Goal: Task Accomplishment & Management: Use online tool/utility

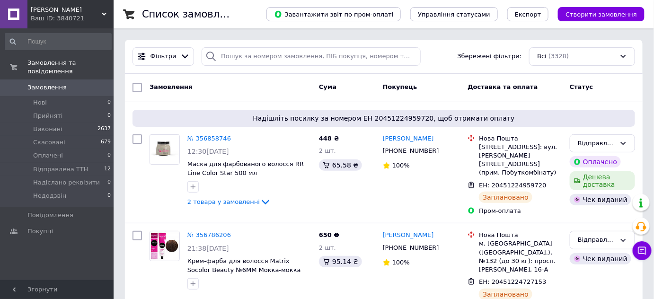
drag, startPoint x: 79, startPoint y: 13, endPoint x: 76, endPoint y: 18, distance: 6.2
click at [79, 13] on span "[PERSON_NAME]" at bounding box center [66, 10] width 71 height 9
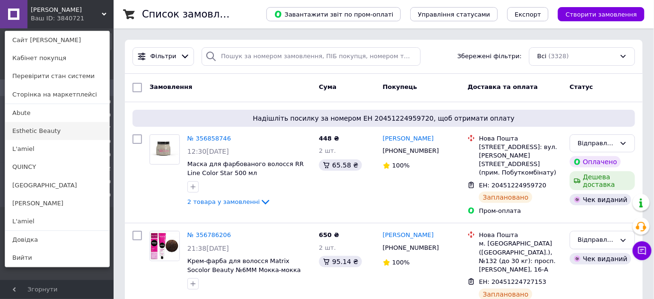
click at [50, 127] on link "Esthetic Beauty" at bounding box center [57, 131] width 104 height 18
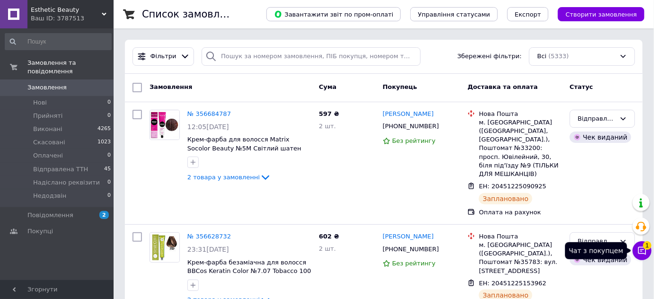
click at [640, 251] on icon at bounding box center [642, 251] width 8 height 8
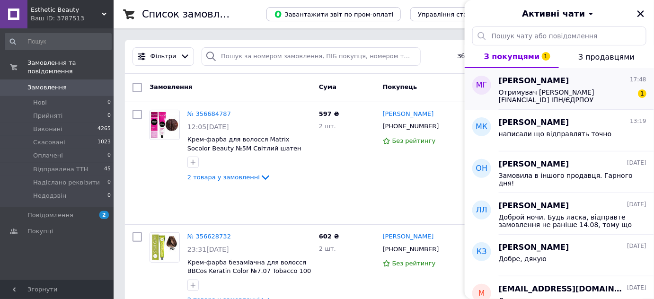
click at [582, 99] on span "Отримувач Гриб Марія Русланівна IBAN UA733220010000026207306406883 ІПН/ЄДРПОУ 3…" at bounding box center [566, 95] width 134 height 15
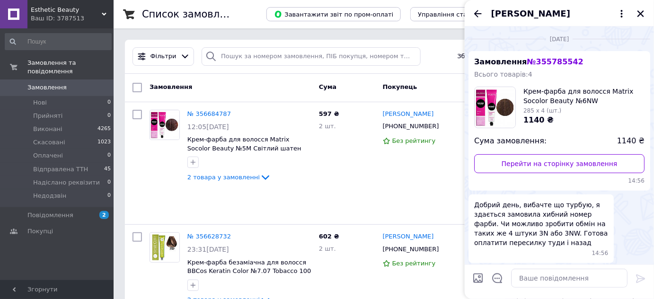
click at [62, 12] on span "Esthetic Beauty" at bounding box center [66, 10] width 71 height 9
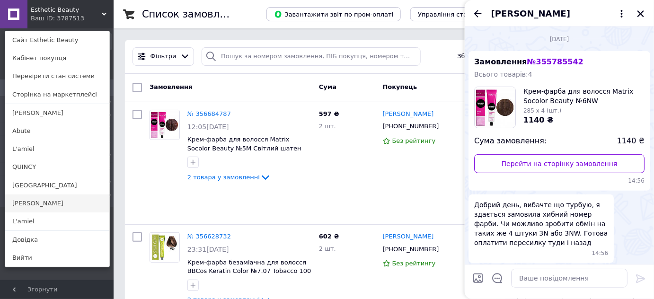
click at [52, 202] on link "[PERSON_NAME]" at bounding box center [57, 203] width 104 height 18
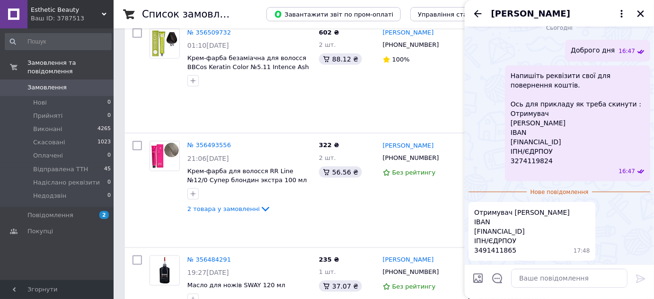
scroll to position [1048, 0]
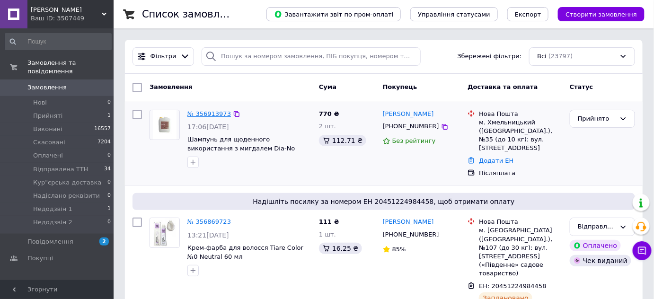
click at [198, 112] on link "№ 356913973" at bounding box center [209, 113] width 44 height 7
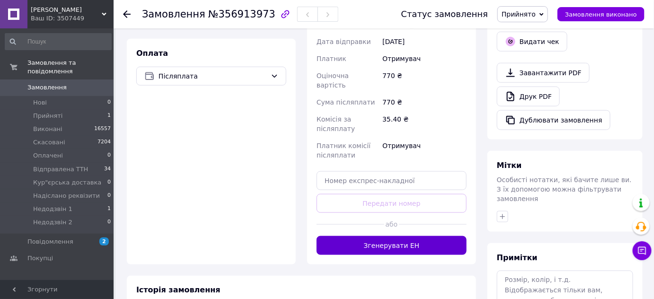
click at [400, 236] on button "Згенерувати ЕН" at bounding box center [391, 245] width 150 height 19
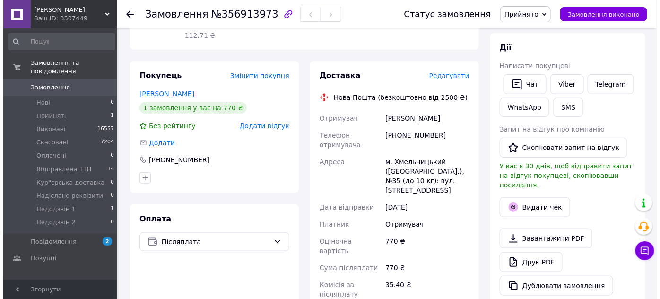
scroll to position [106, 0]
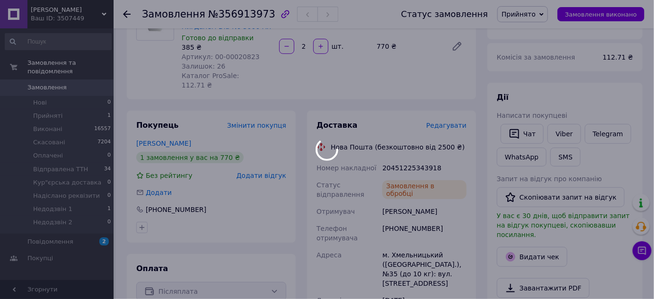
click at [400, 156] on div at bounding box center [327, 149] width 654 height 299
click at [400, 156] on body "Guddini Ваш ID: 3507449 Сайт Guddini Кабінет покупця Перевірити стан системи Ст…" at bounding box center [327, 245] width 654 height 702
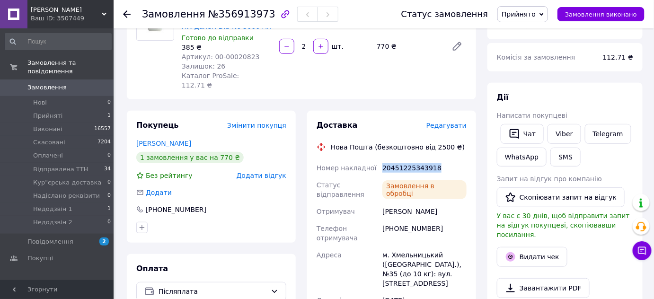
click at [400, 159] on div "20451225343918" at bounding box center [424, 167] width 88 height 17
copy div "20451225343918"
click at [564, 161] on button "SMS" at bounding box center [565, 157] width 30 height 19
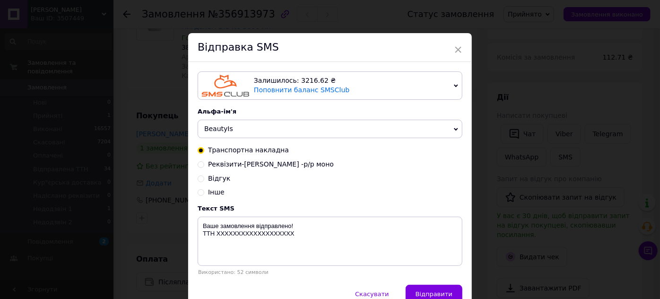
drag, startPoint x: 240, startPoint y: 127, endPoint x: 212, endPoint y: 245, distance: 121.0
click at [240, 128] on span "BeautyIs" at bounding box center [330, 129] width 265 height 19
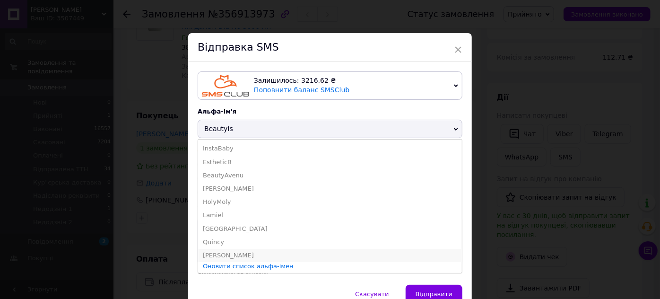
click at [211, 254] on li "[PERSON_NAME]" at bounding box center [330, 255] width 264 height 13
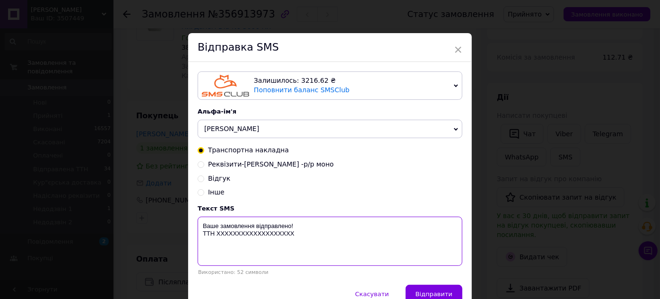
click at [238, 237] on textarea "Ваше замовлення відправлено! ТТН ХХХХХХХХХХХХХХХХХХХ" at bounding box center [330, 241] width 265 height 49
paste textarea "20451225343918"
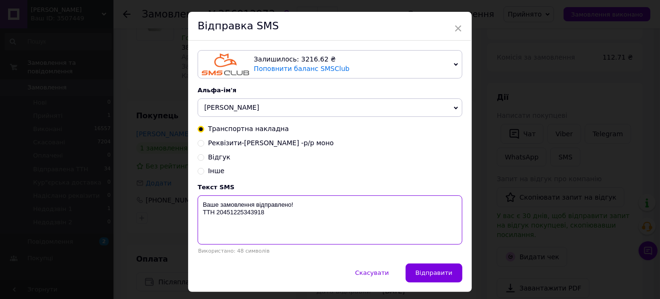
scroll to position [48, 0]
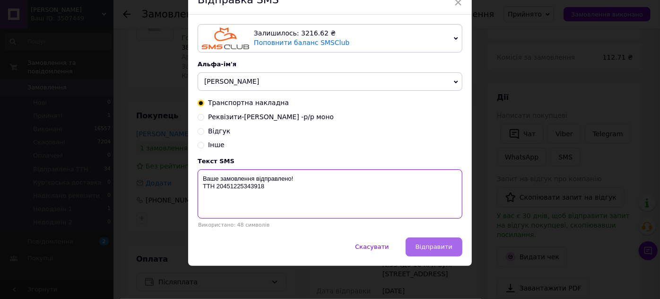
type textarea "Ваше замовлення відправлено! ТТН 20451225343918"
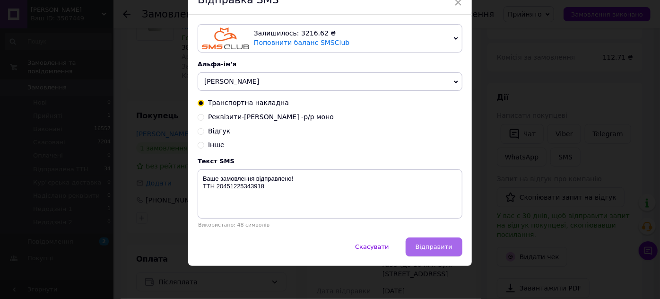
click at [451, 252] on button "Відправити" at bounding box center [434, 246] width 57 height 19
drag, startPoint x: 576, startPoint y: 196, endPoint x: 550, endPoint y: 75, distance: 123.3
click at [576, 195] on div "× Відправка SMS Залишилось: 3216.62 ₴ Поповнити баланс SMSClub Підключити LetsA…" at bounding box center [330, 149] width 660 height 299
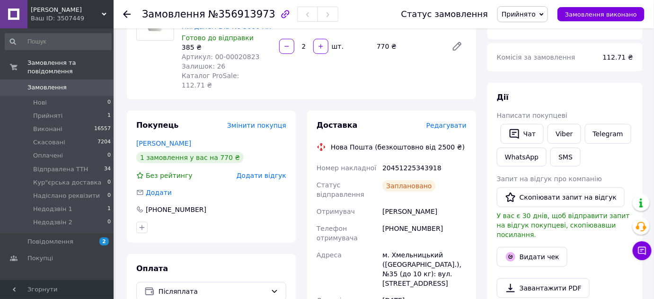
click at [525, 12] on span "Прийнято" at bounding box center [518, 14] width 34 height 8
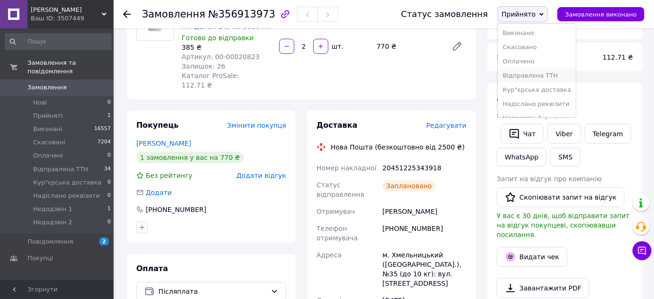
click at [550, 73] on li "Відправлена ТТН" at bounding box center [537, 76] width 78 height 14
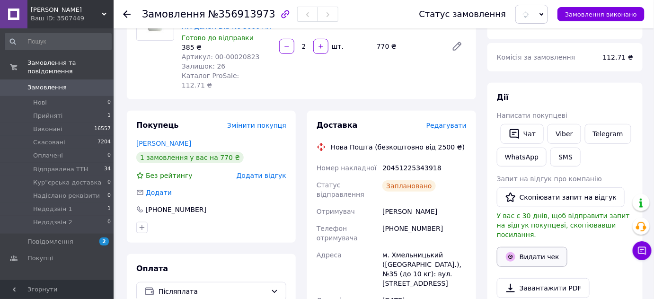
click at [549, 253] on button "Видати чек" at bounding box center [532, 257] width 70 height 20
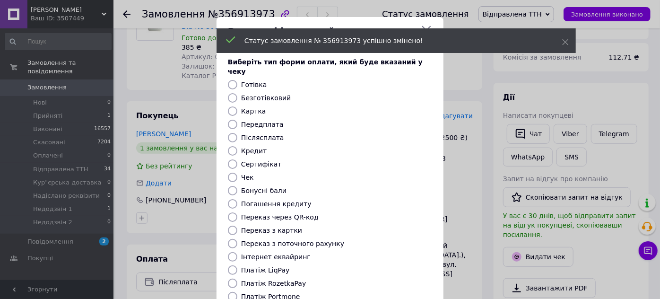
click at [235, 133] on input "Післясплата" at bounding box center [232, 137] width 9 height 9
radio input "true"
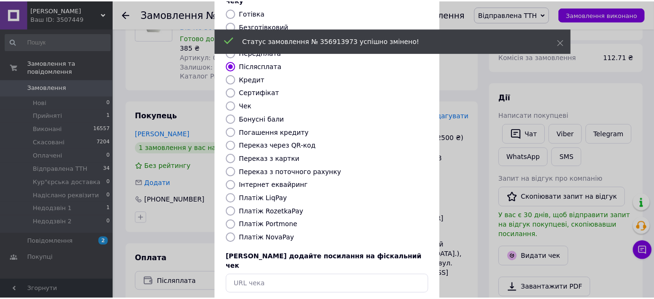
scroll to position [107, 0]
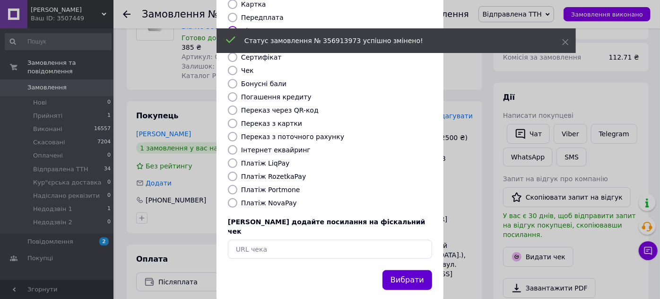
click at [423, 270] on button "Вибрати" at bounding box center [408, 280] width 50 height 20
click at [455, 228] on div "Видати фіскальний чек Виберіть тип форми оплати, який буде вказаний у чеку Готі…" at bounding box center [330, 105] width 660 height 425
